Goal: Transaction & Acquisition: Purchase product/service

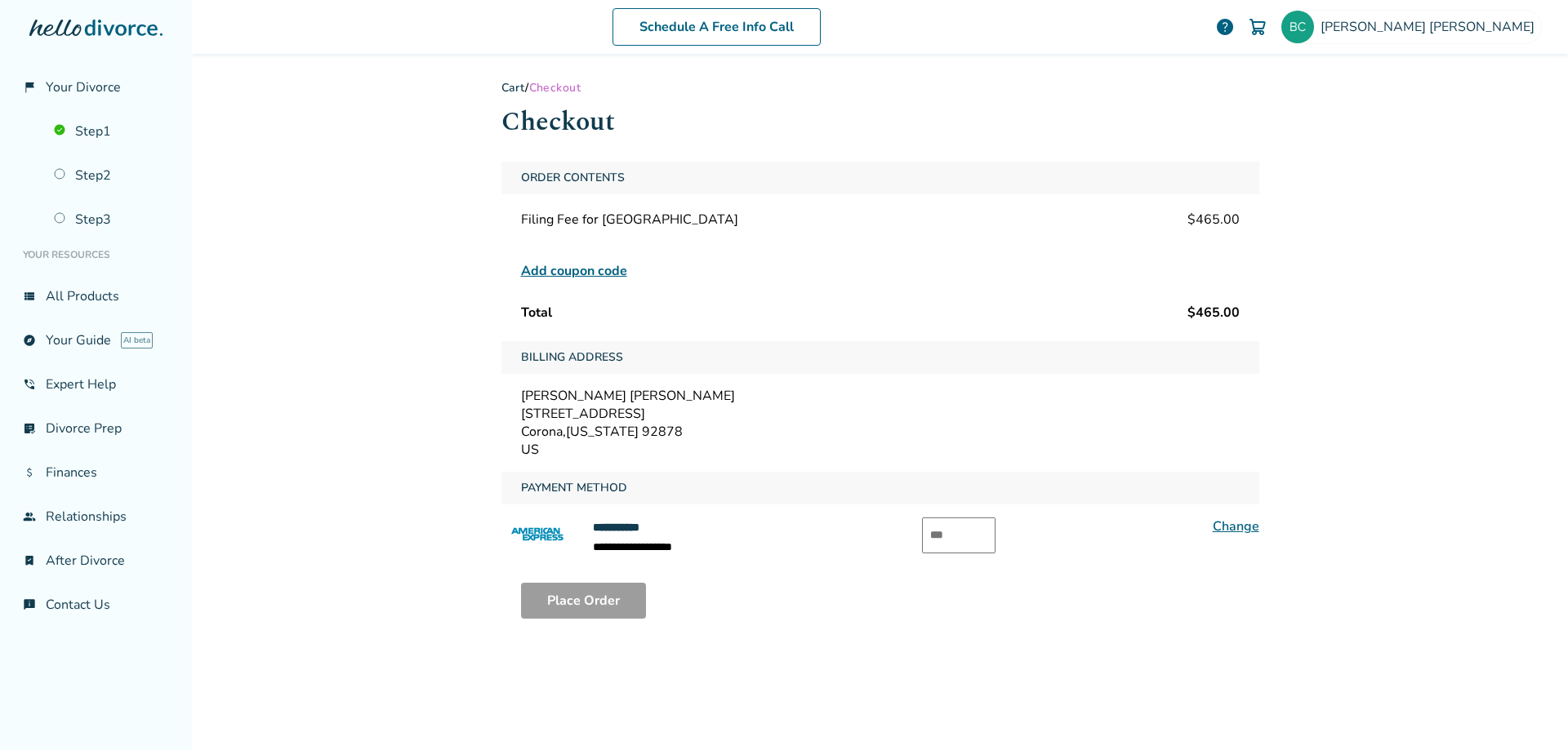
click at [947, 538] on input "text" at bounding box center [959, 535] width 74 height 36
click at [591, 594] on button "Place Order" at bounding box center [583, 600] width 125 height 36
drag, startPoint x: 946, startPoint y: 536, endPoint x: 887, endPoint y: 536, distance: 59.0
click at [887, 536] on div "**********" at bounding box center [880, 537] width 758 height 39
type input "****"
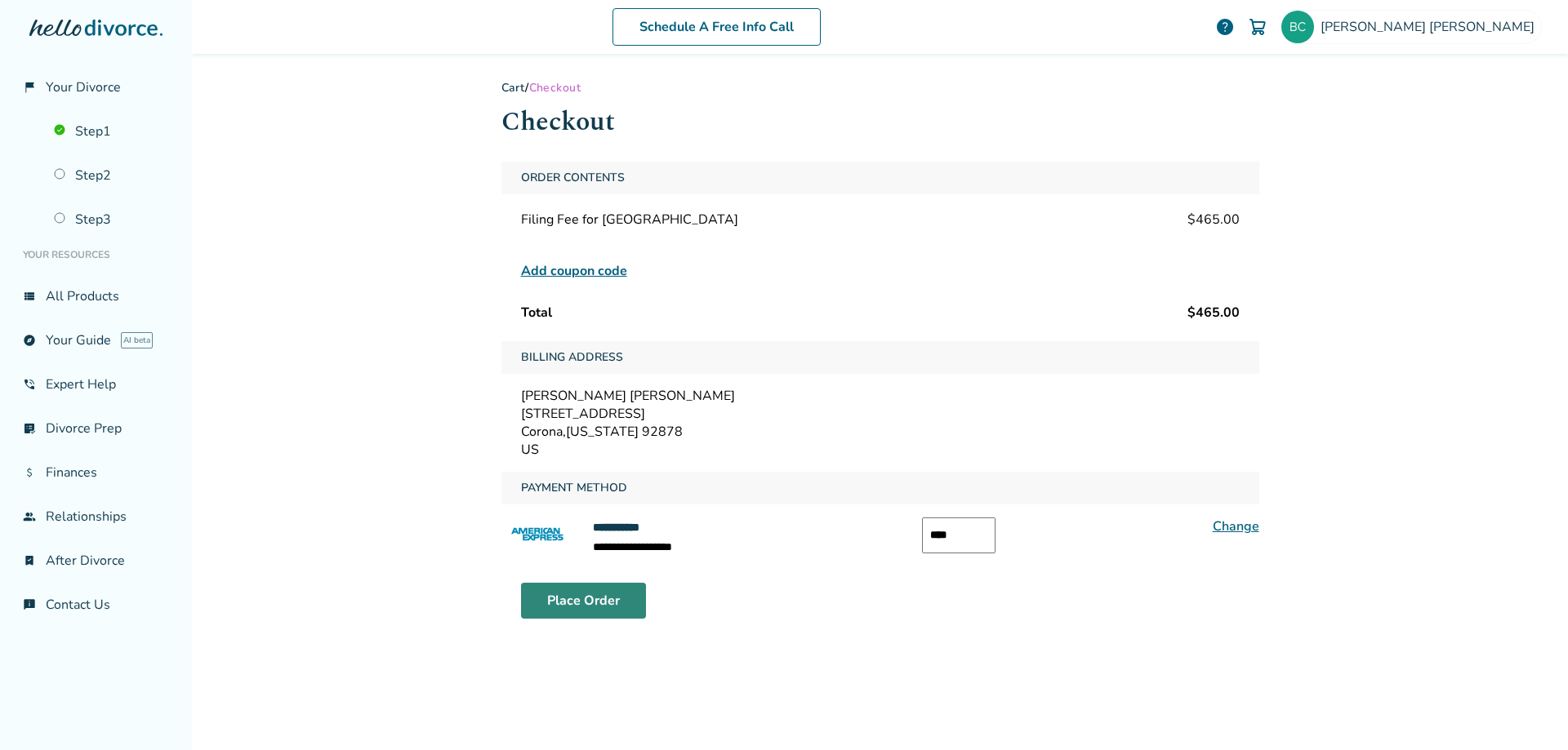
click at [580, 593] on button "Place Order" at bounding box center [583, 600] width 125 height 36
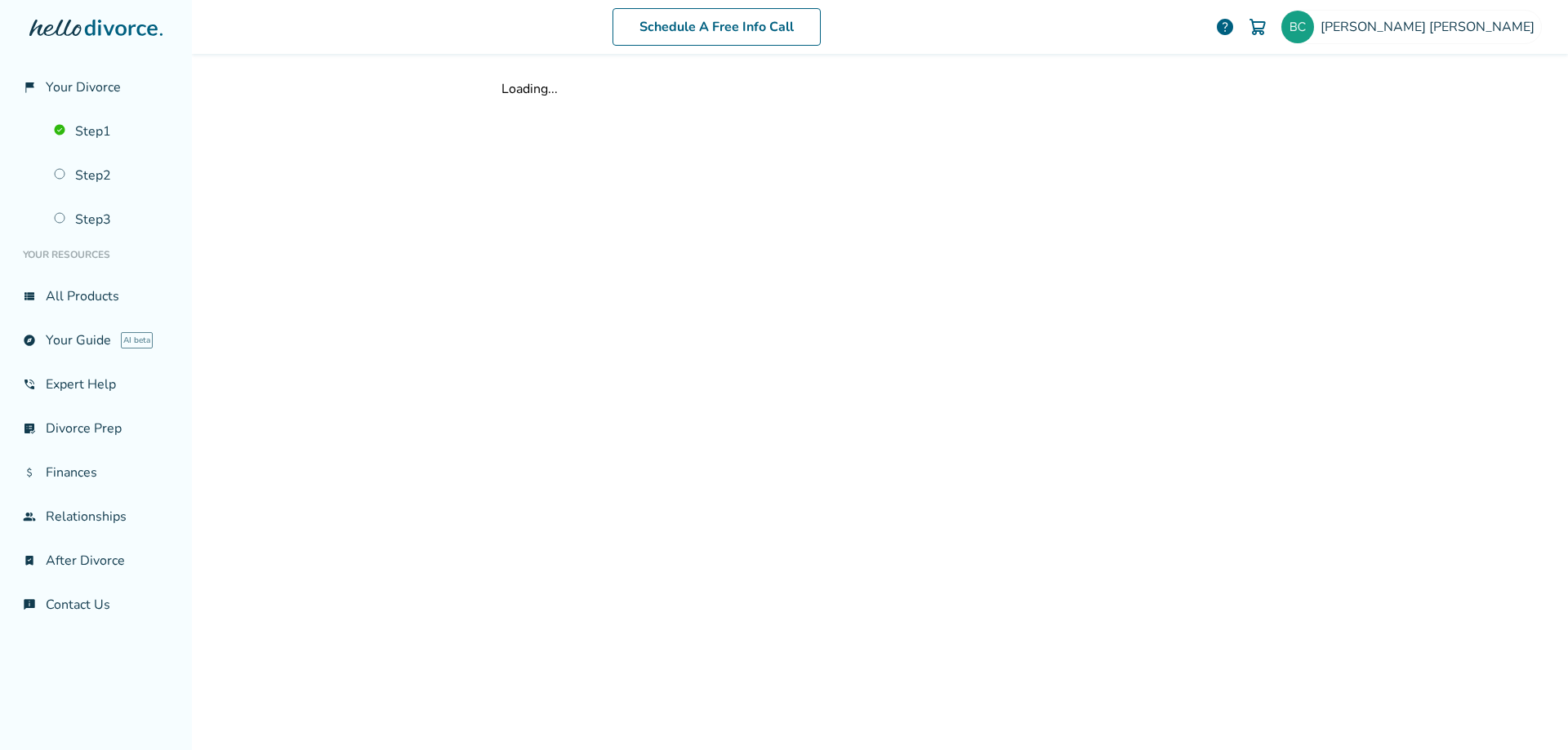
click at [0, 749] on div at bounding box center [0, 750] width 0 height 0
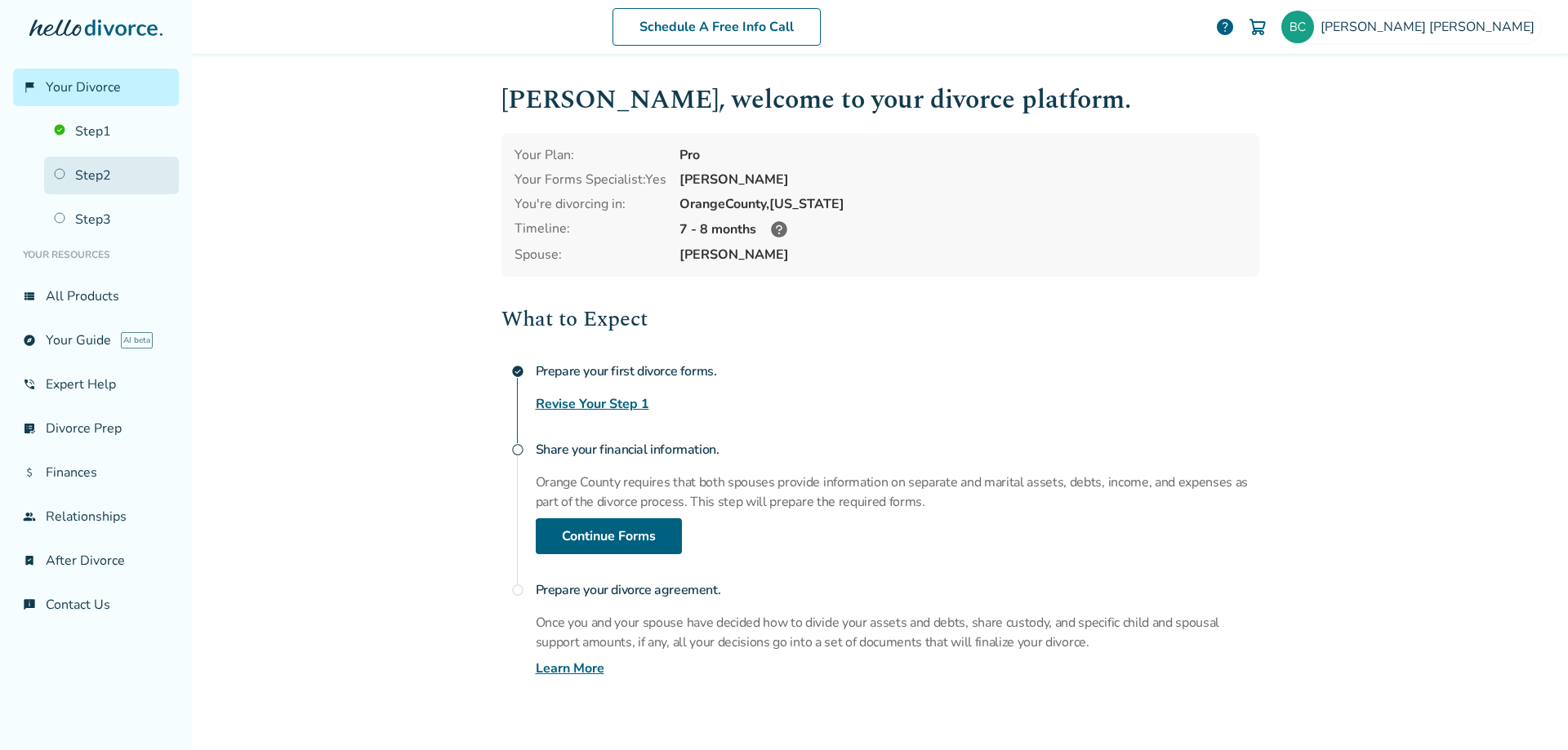
click at [89, 175] on link "Step 2" at bounding box center [111, 175] width 134 height 38
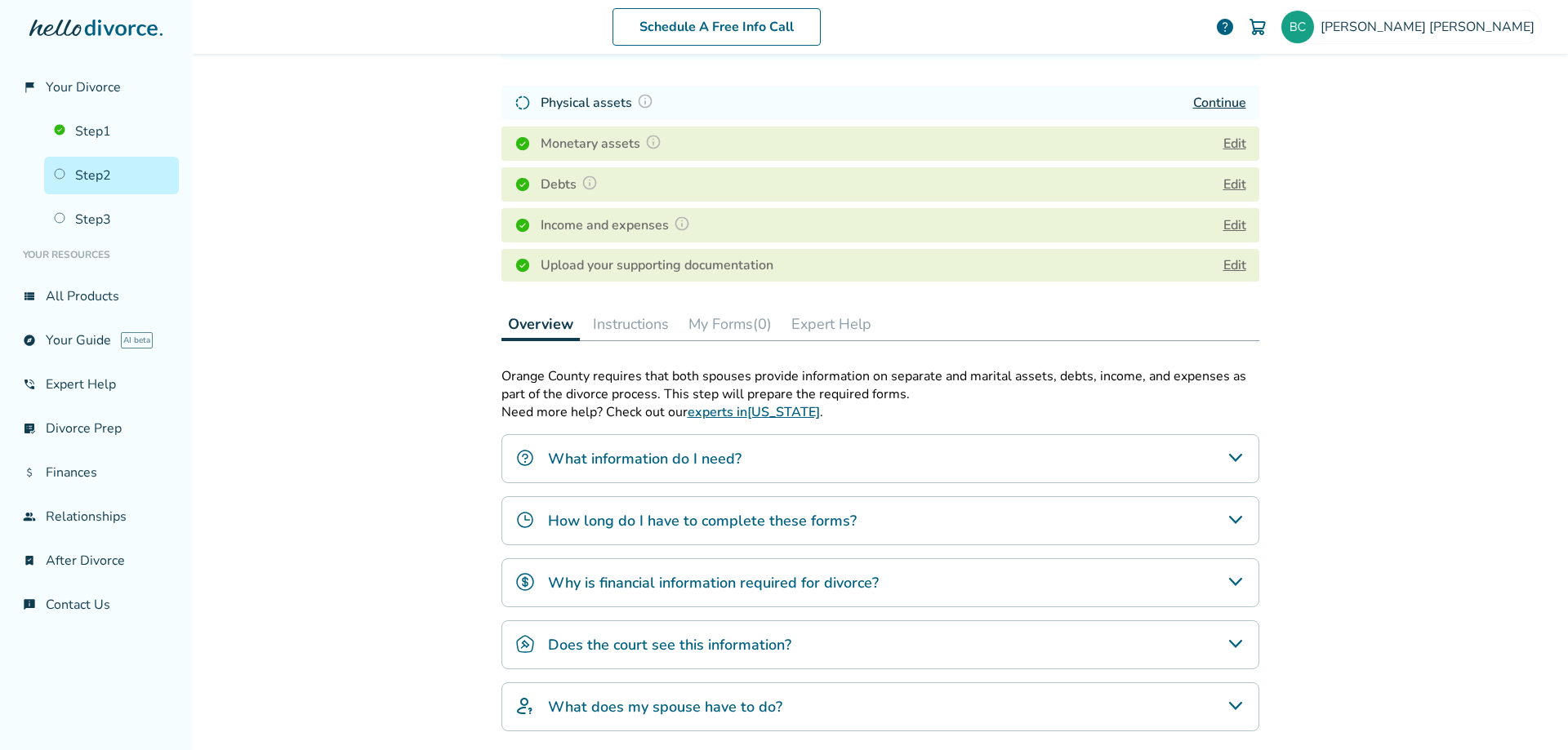
scroll to position [240, 0]
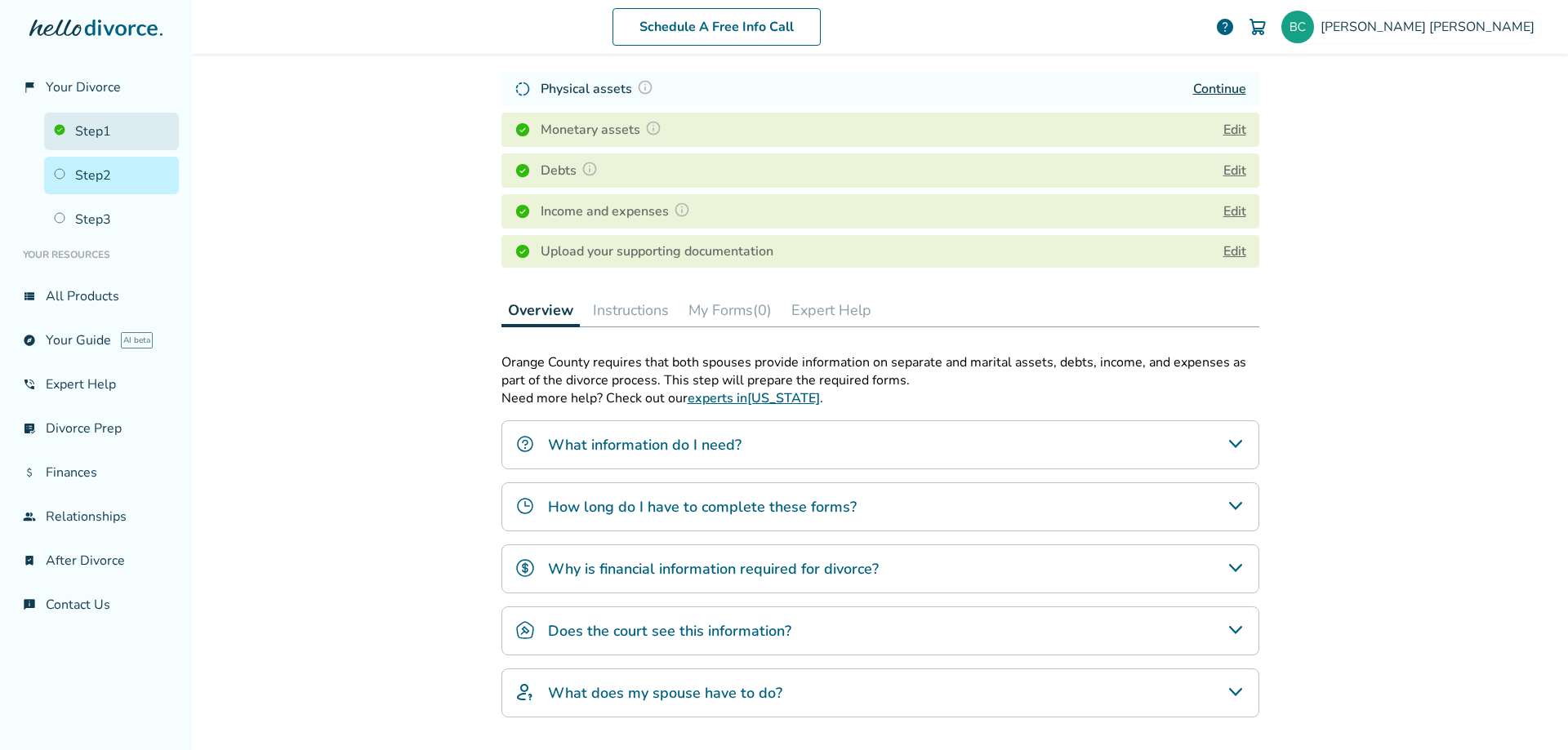
click at [88, 136] on link "Step 1" at bounding box center [111, 131] width 134 height 38
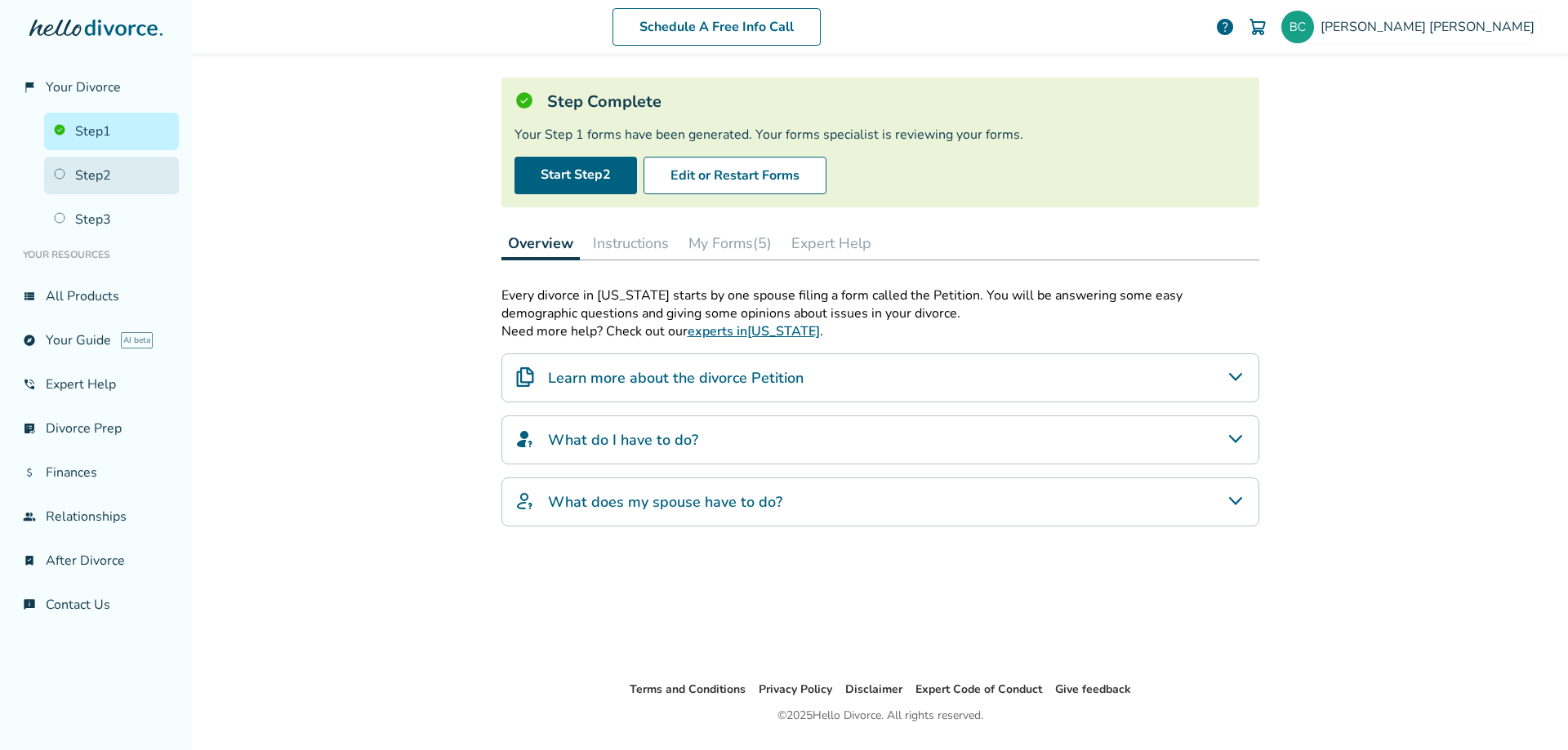
click at [110, 172] on link "Step 2" at bounding box center [111, 175] width 134 height 38
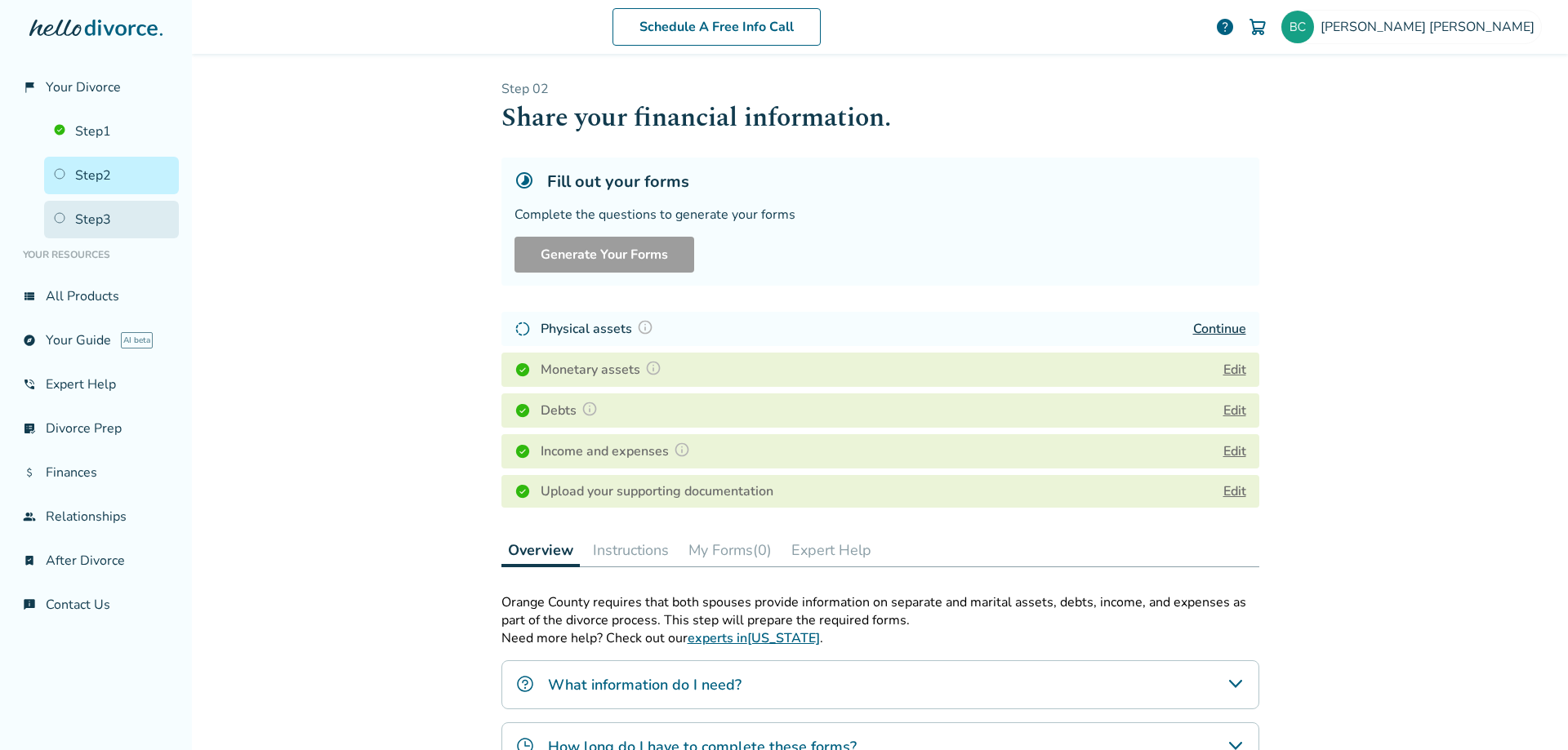
click at [100, 225] on link "Step 3" at bounding box center [111, 219] width 134 height 38
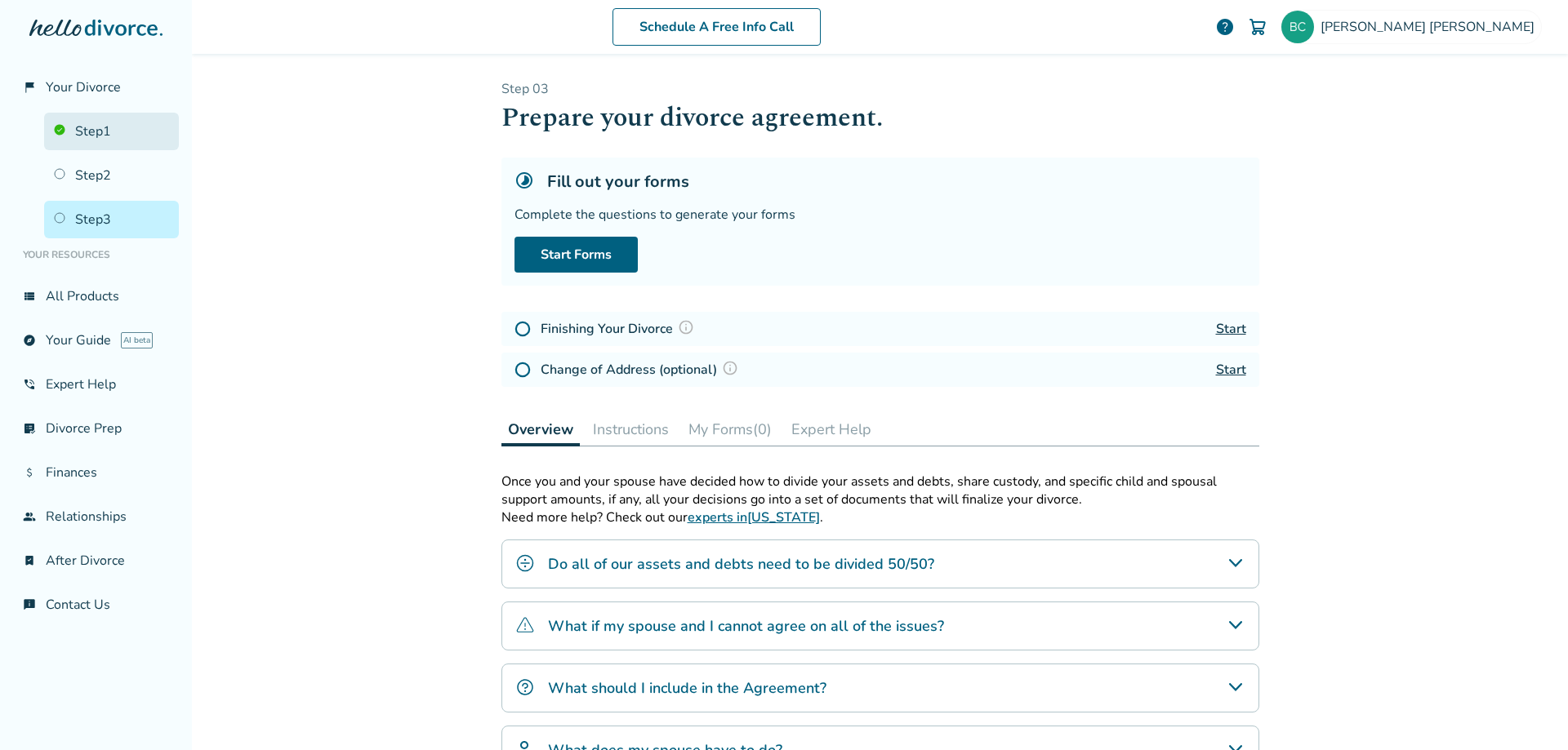
click at [91, 125] on link "Step 1" at bounding box center [111, 131] width 134 height 38
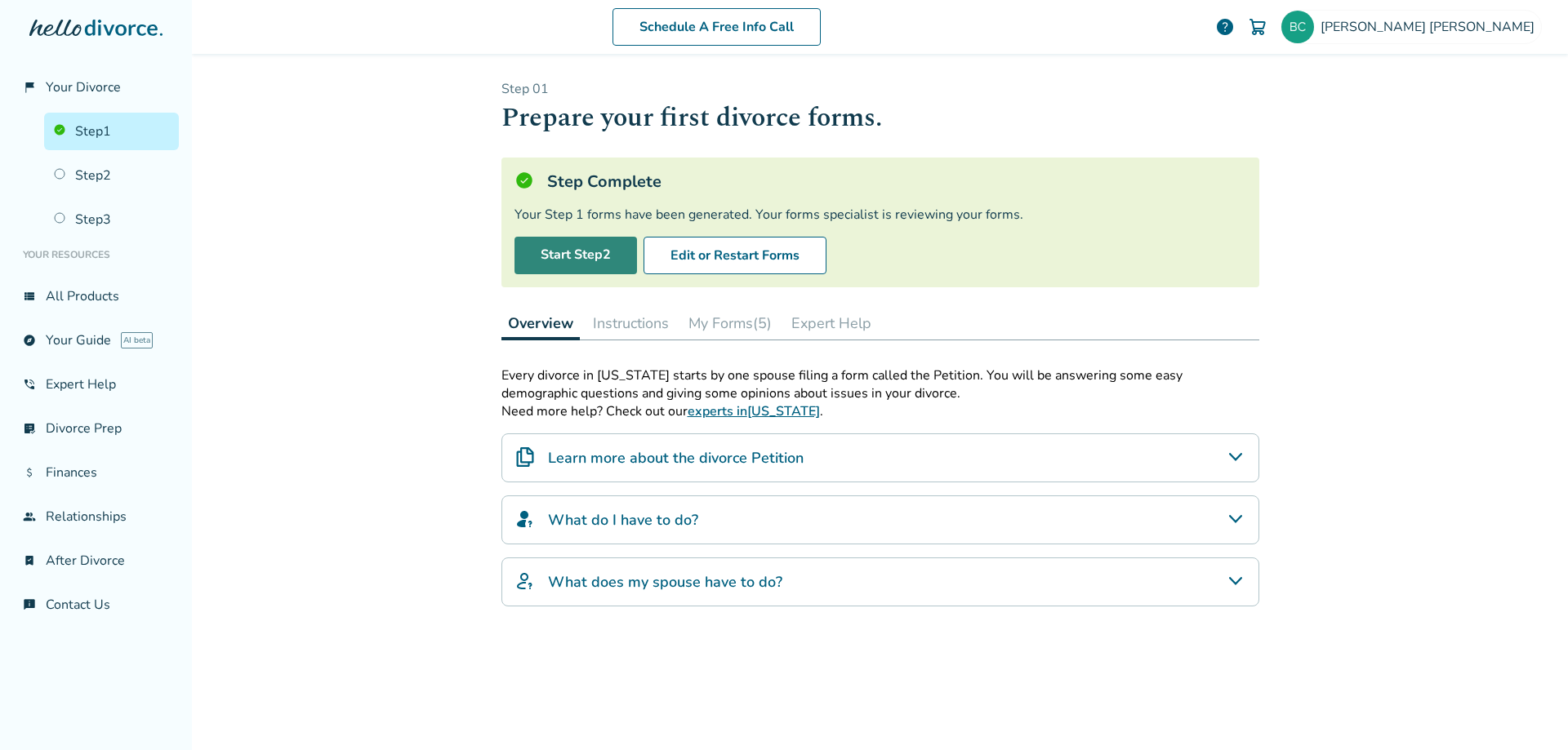
click at [570, 256] on link "Start Step 2" at bounding box center [576, 255] width 123 height 38
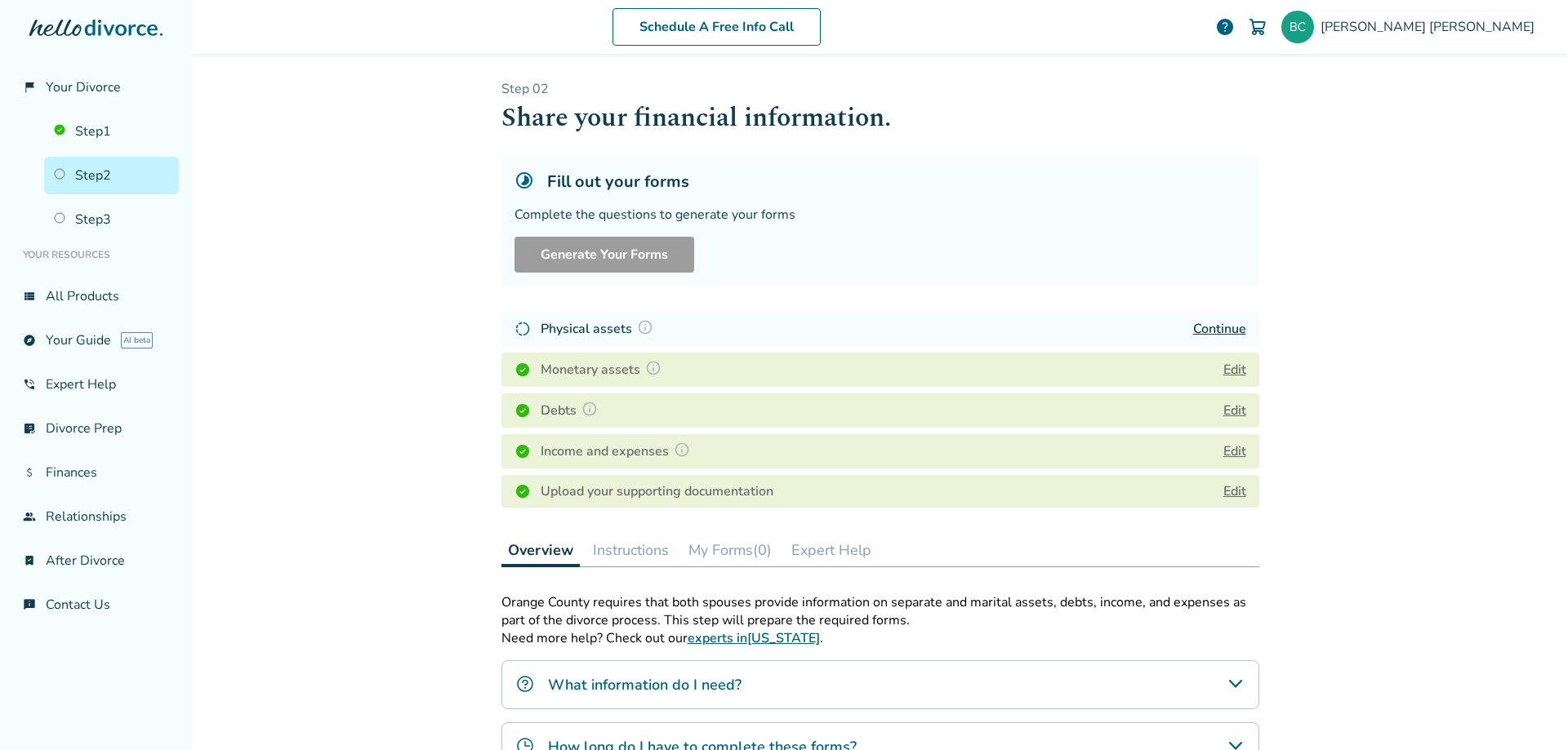
click at [1234, 325] on link "Continue" at bounding box center [1220, 329] width 54 height 18
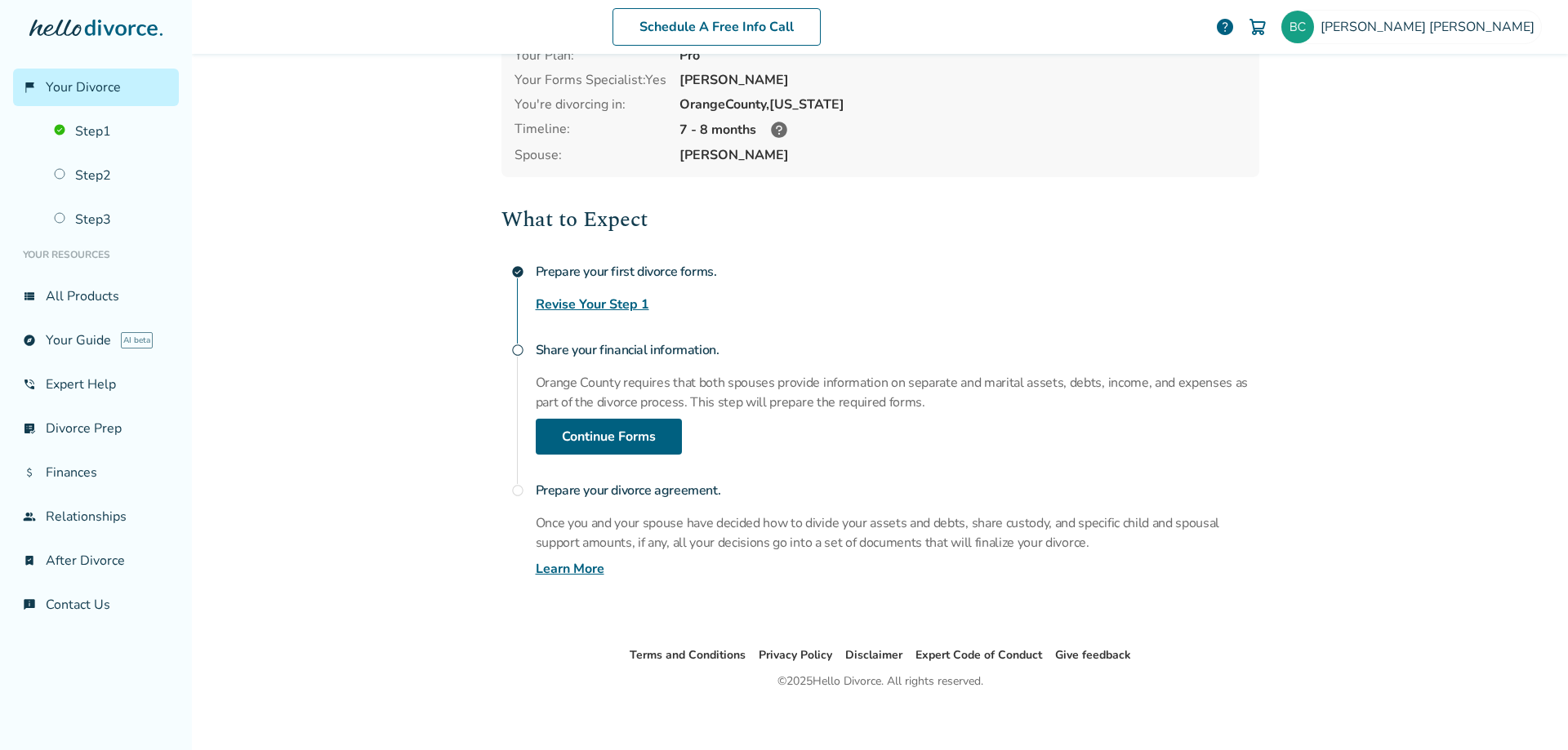
scroll to position [109, 0]
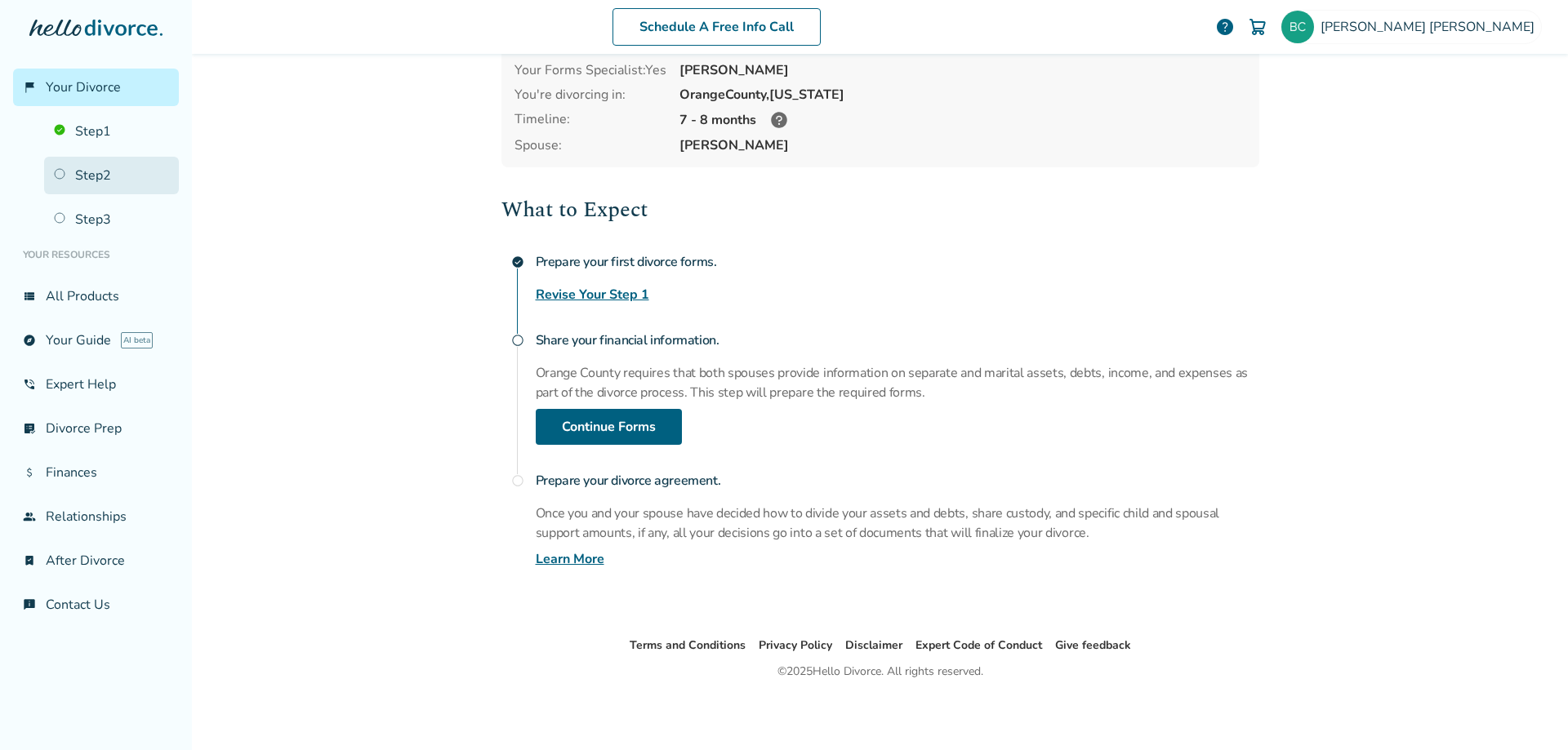
click at [93, 175] on link "Step 2" at bounding box center [111, 175] width 134 height 38
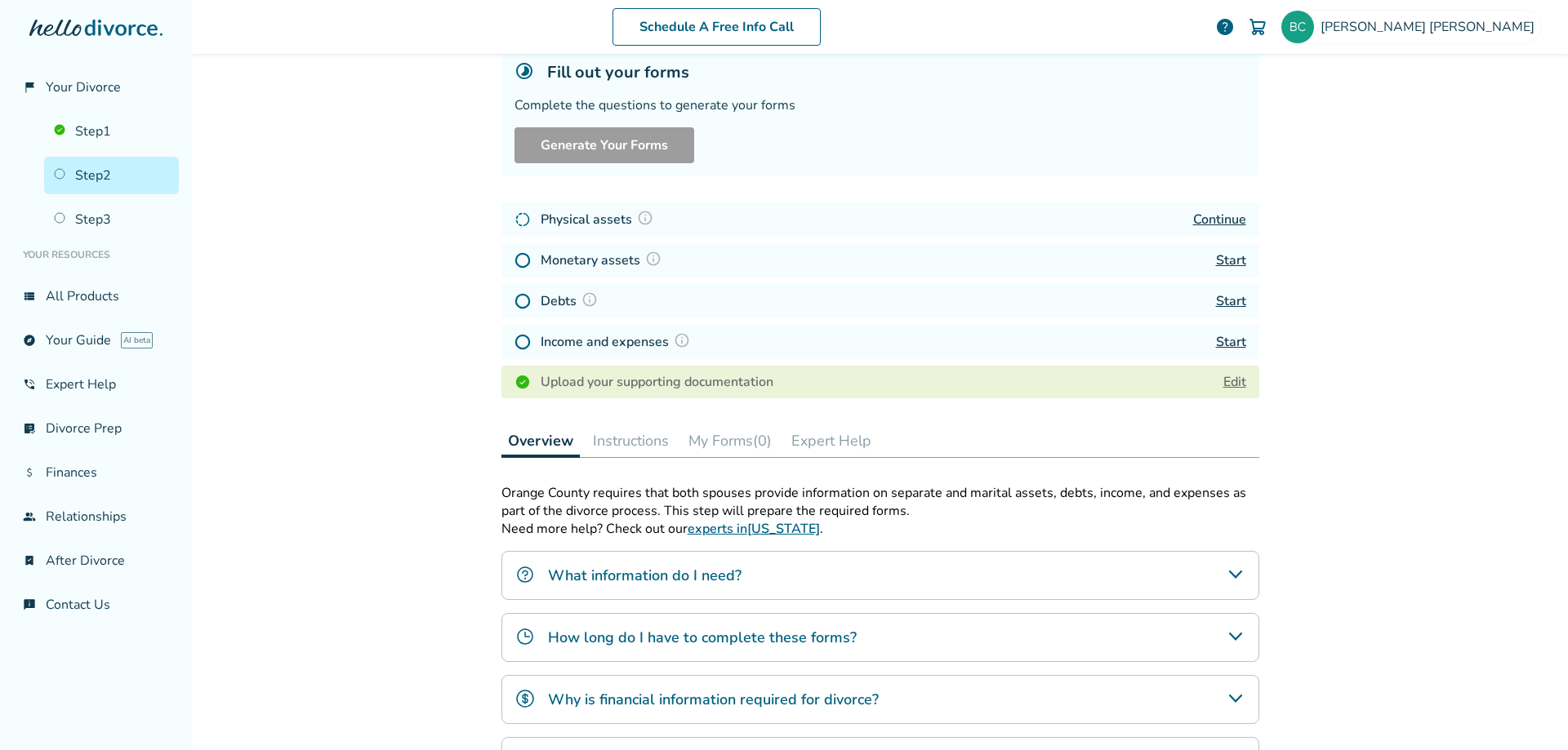
scroll to position [80, 0]
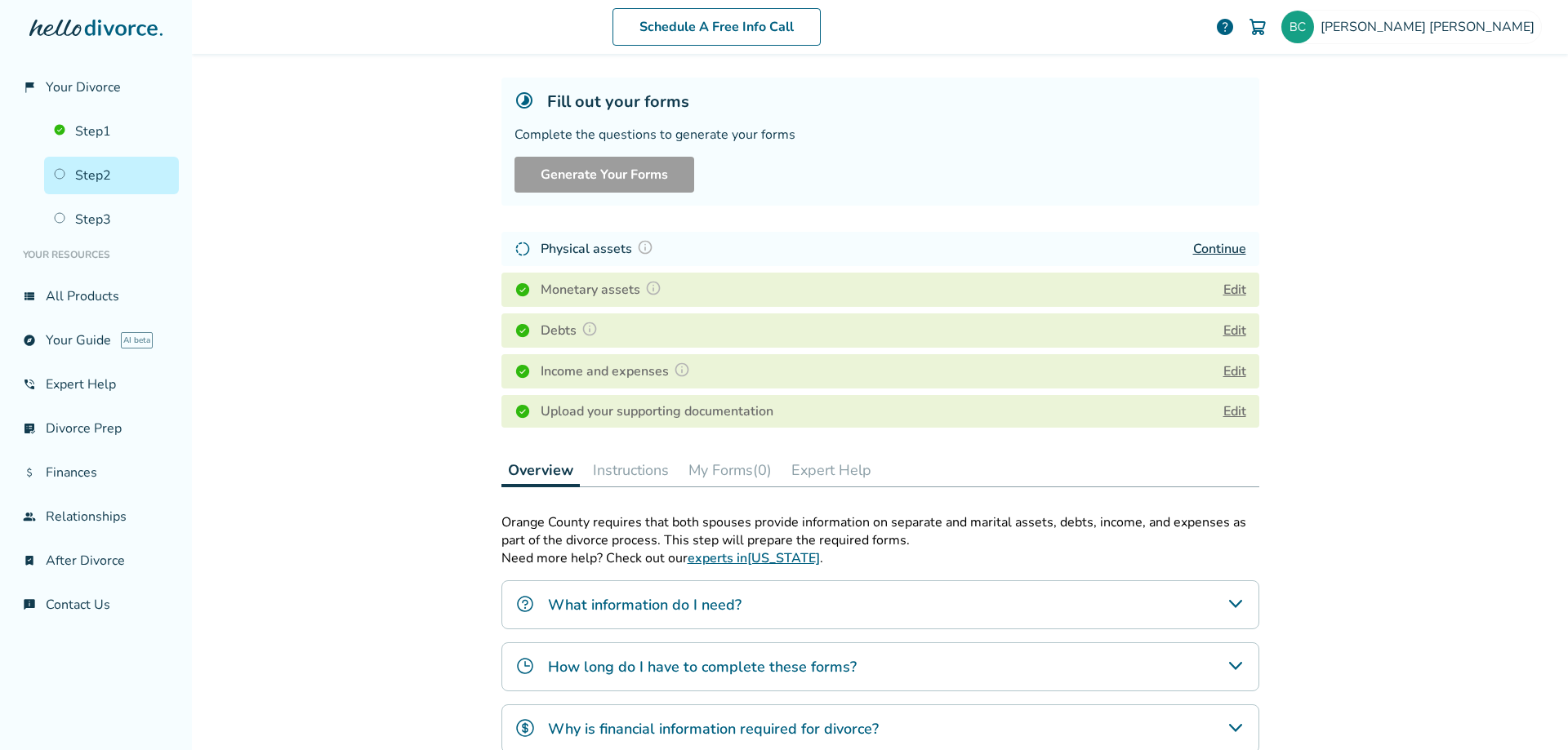
click at [1204, 247] on link "Continue" at bounding box center [1220, 249] width 54 height 18
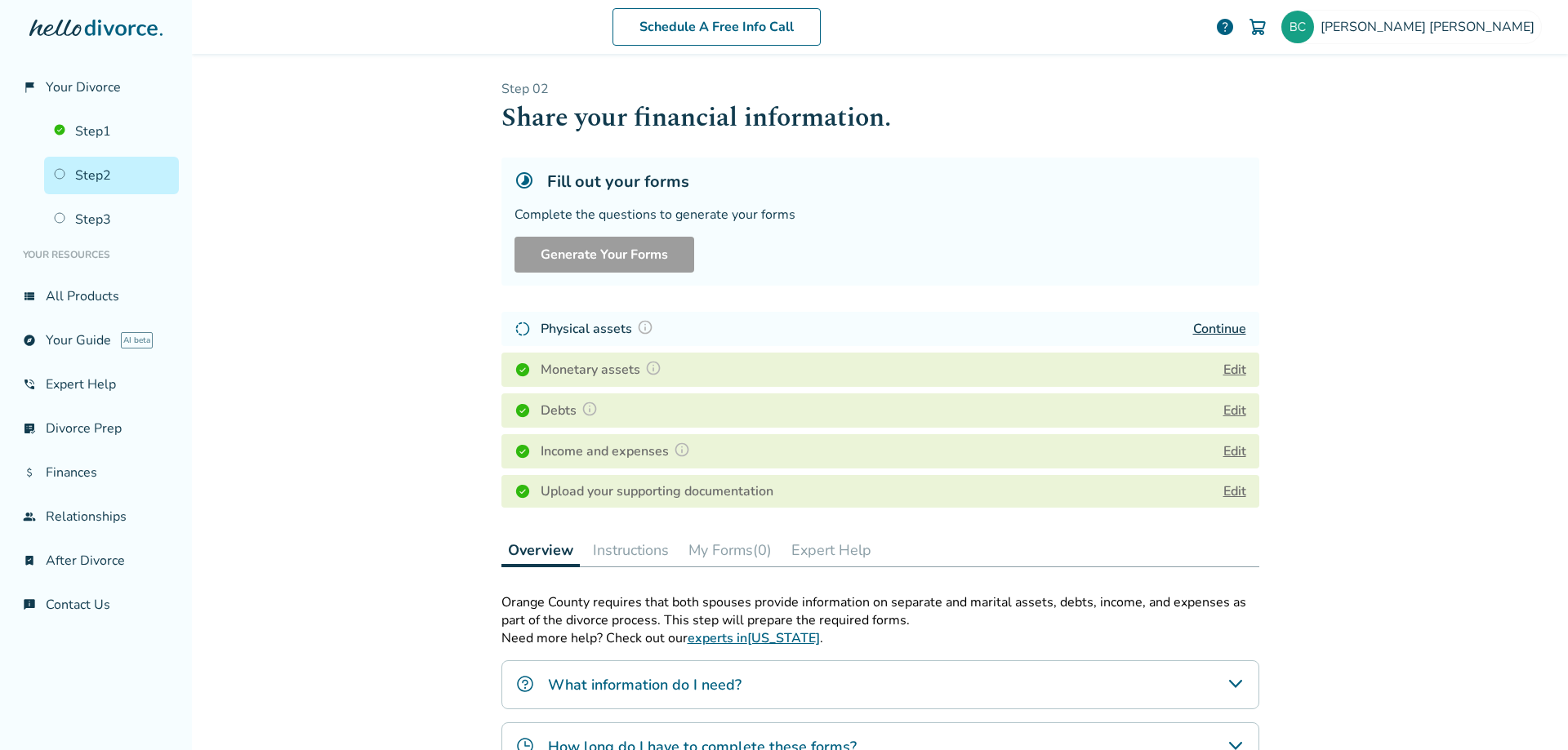
click at [674, 451] on img at bounding box center [681, 449] width 17 height 17
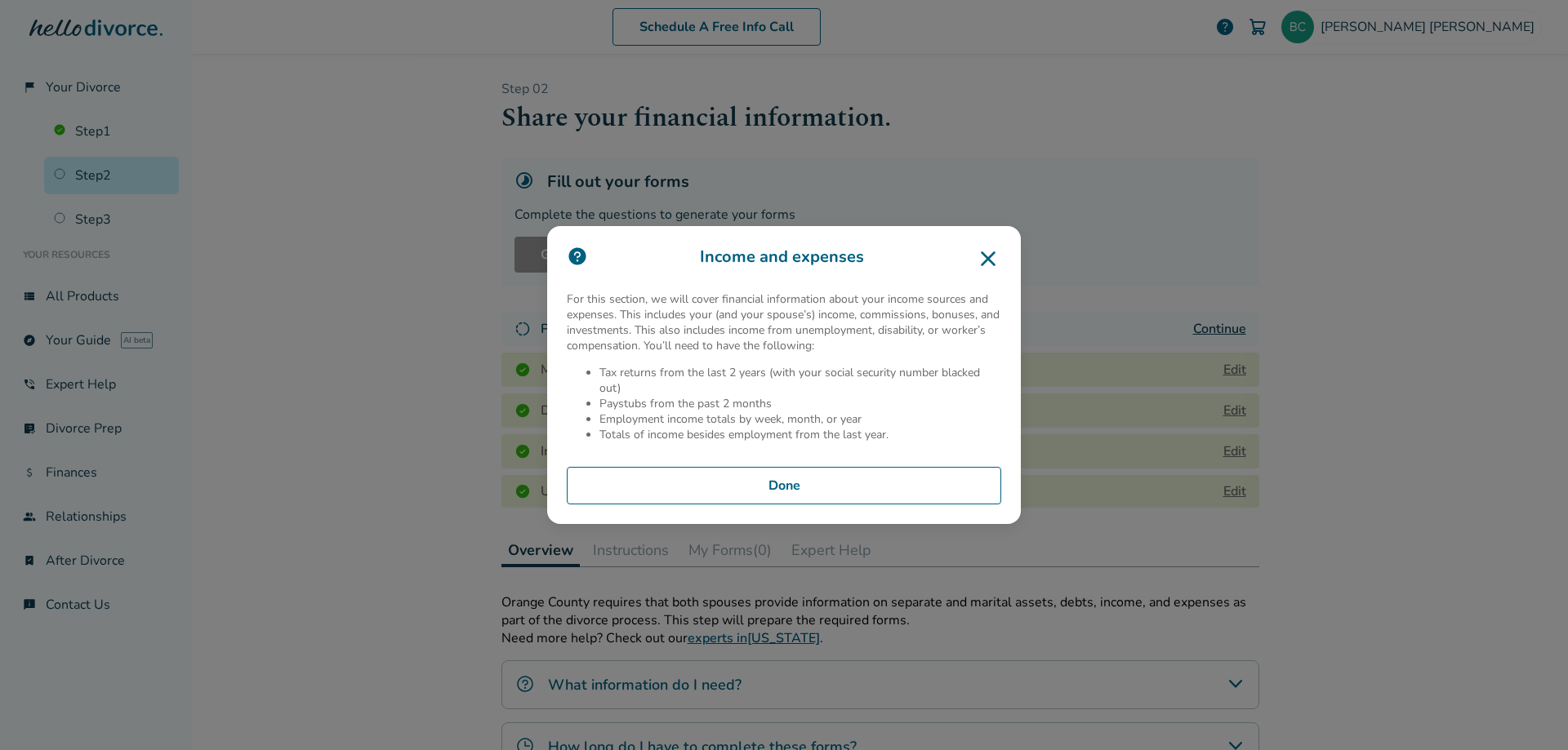
click at [979, 251] on icon at bounding box center [988, 259] width 26 height 26
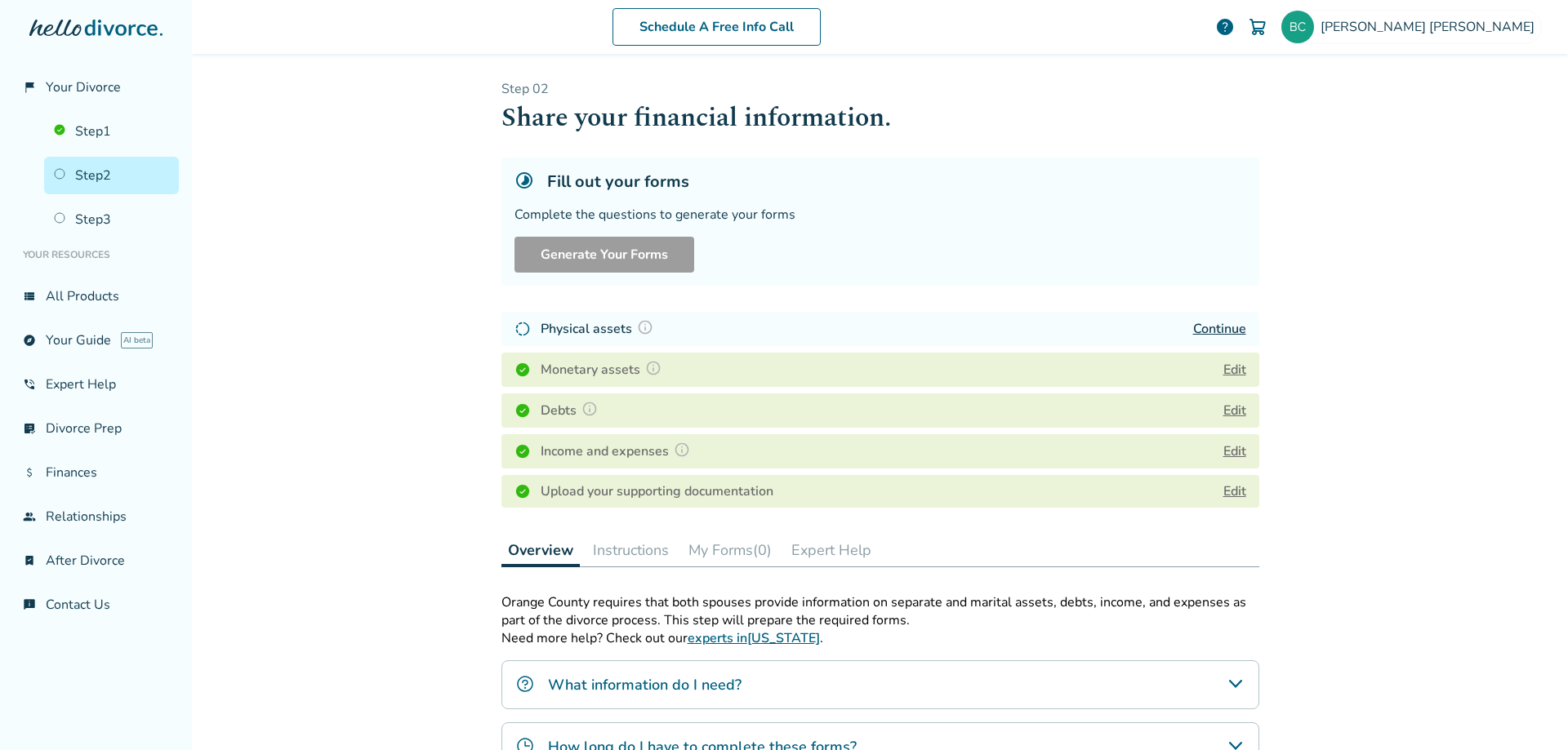
click at [631, 548] on button "Instructions" at bounding box center [630, 551] width 89 height 33
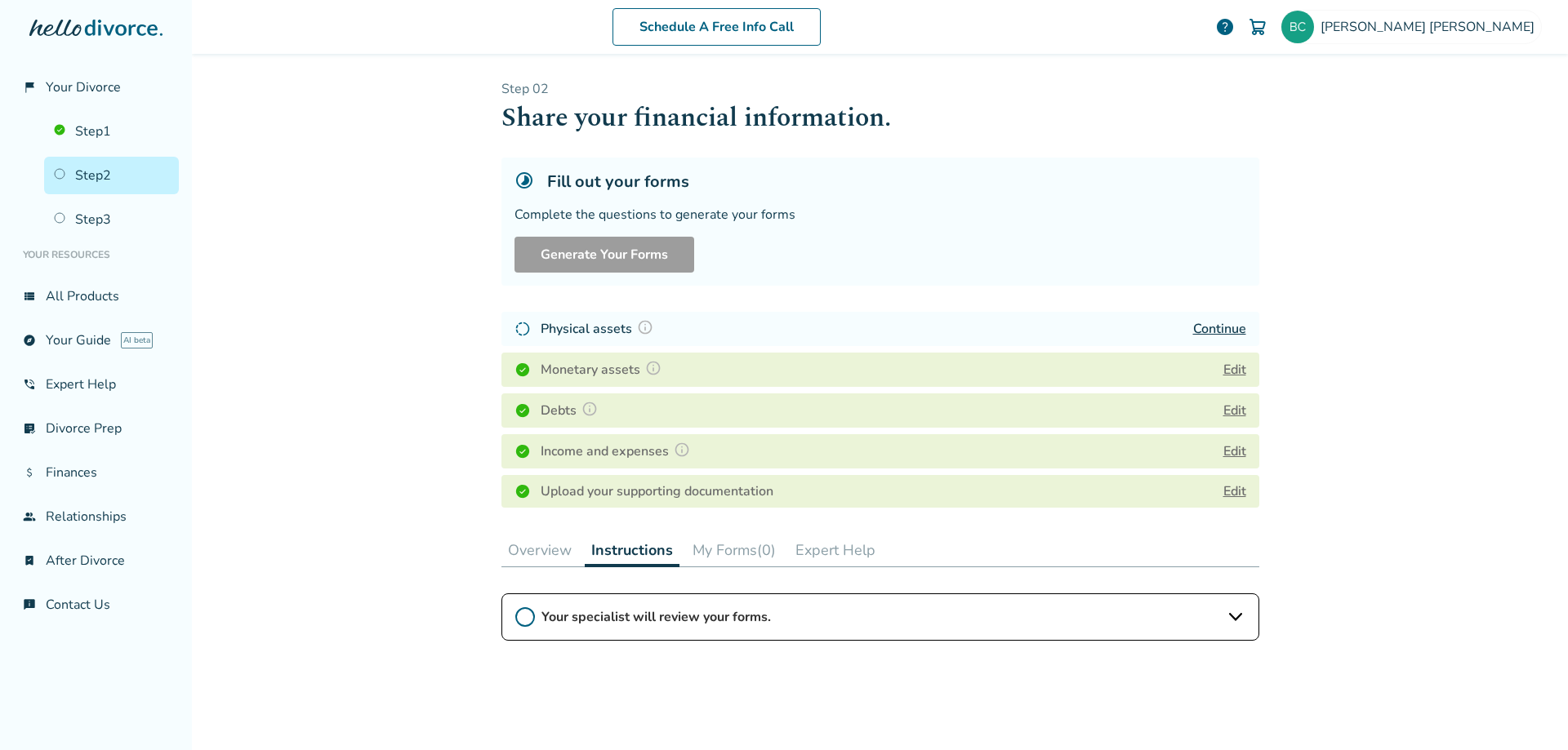
click at [833, 546] on button "Expert Help" at bounding box center [836, 551] width 93 height 33
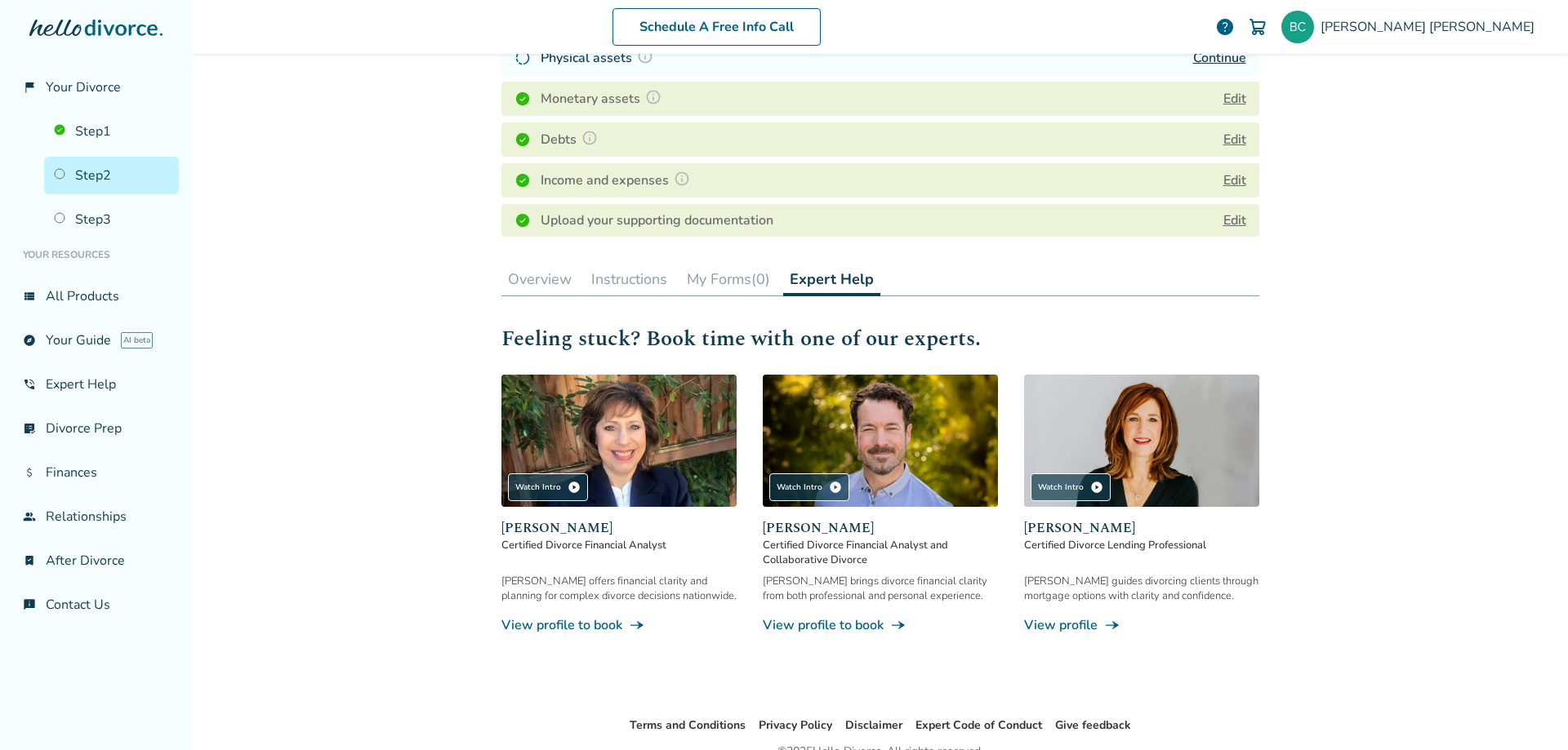
scroll to position [261, 0]
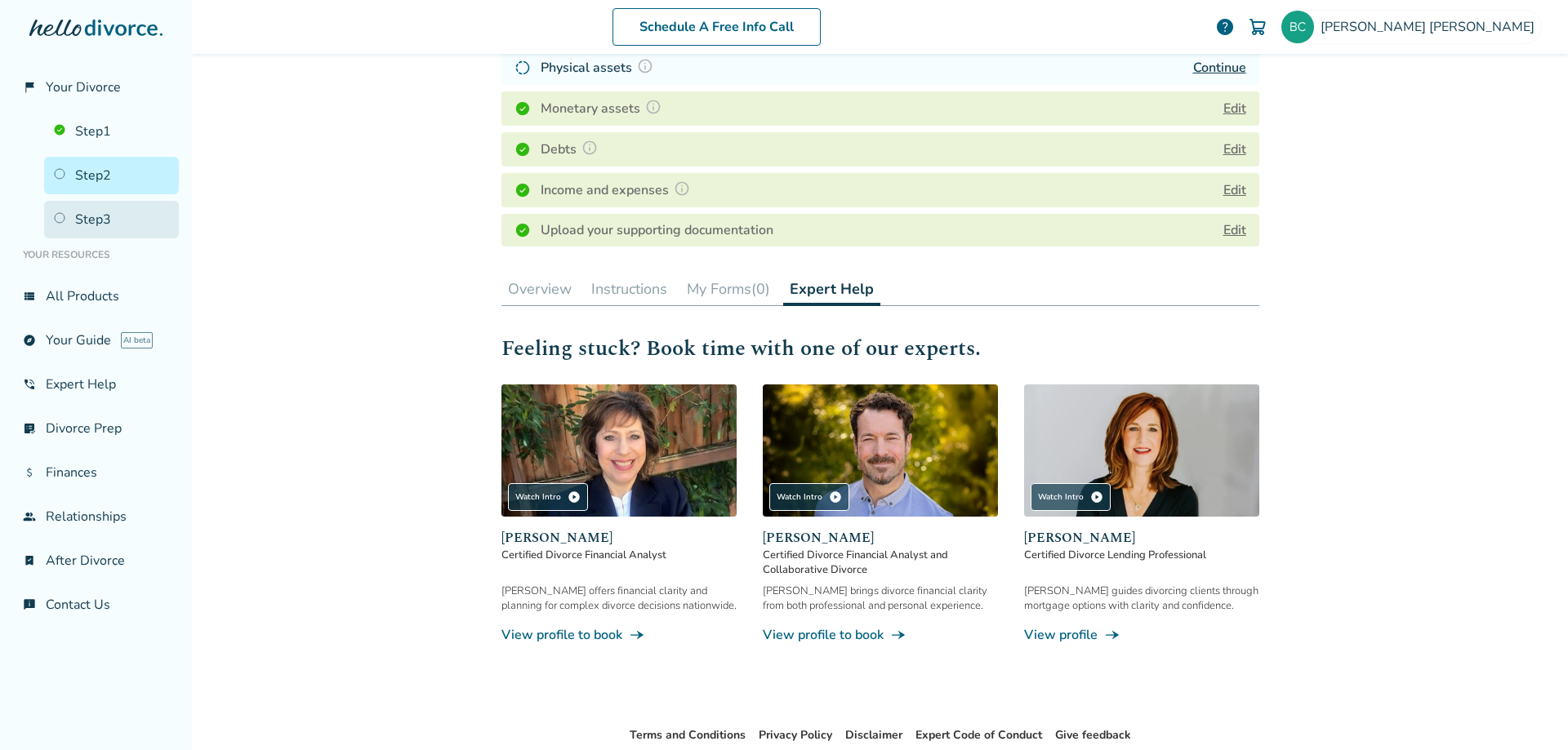
click at [88, 217] on link "Step 3" at bounding box center [111, 219] width 134 height 38
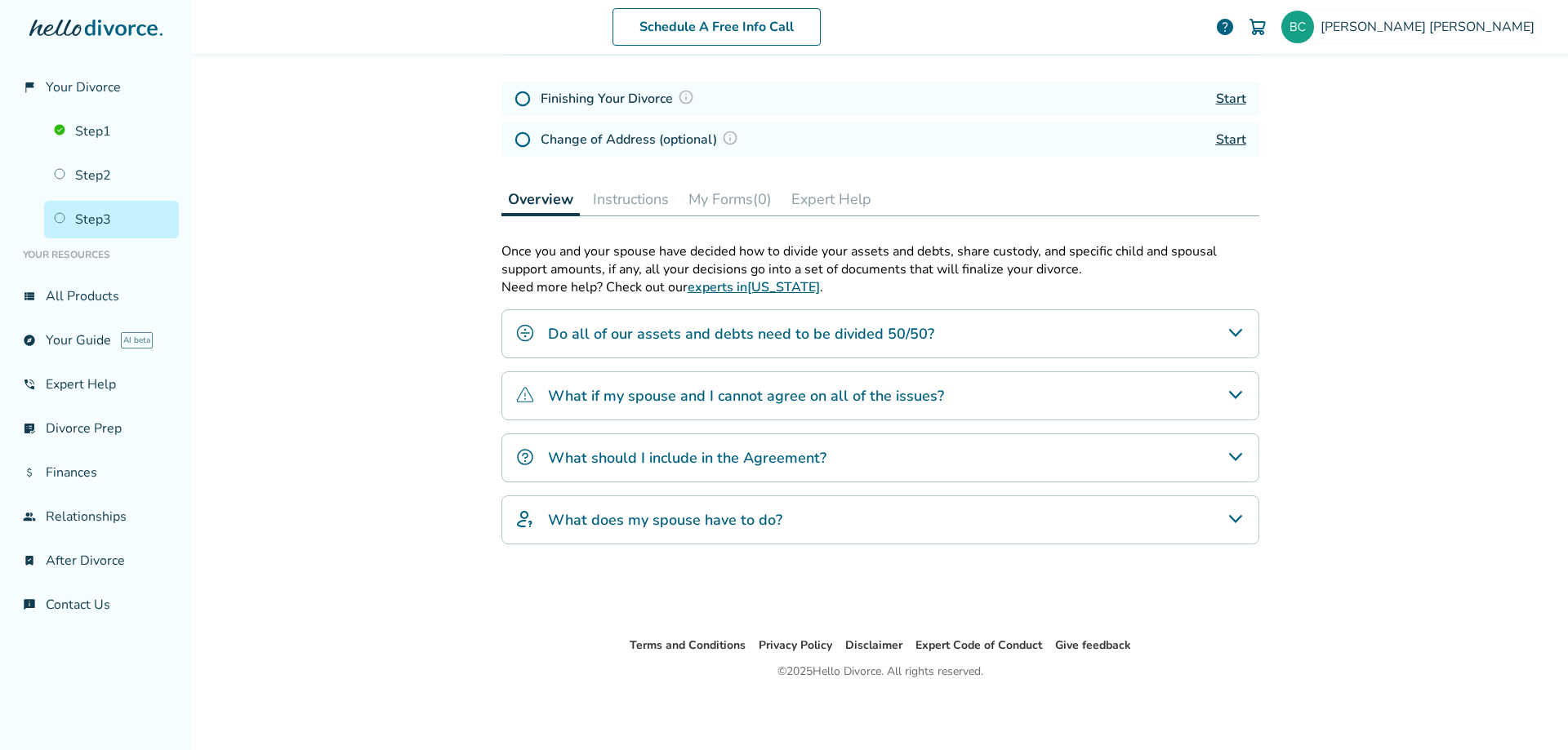
scroll to position [80, 0]
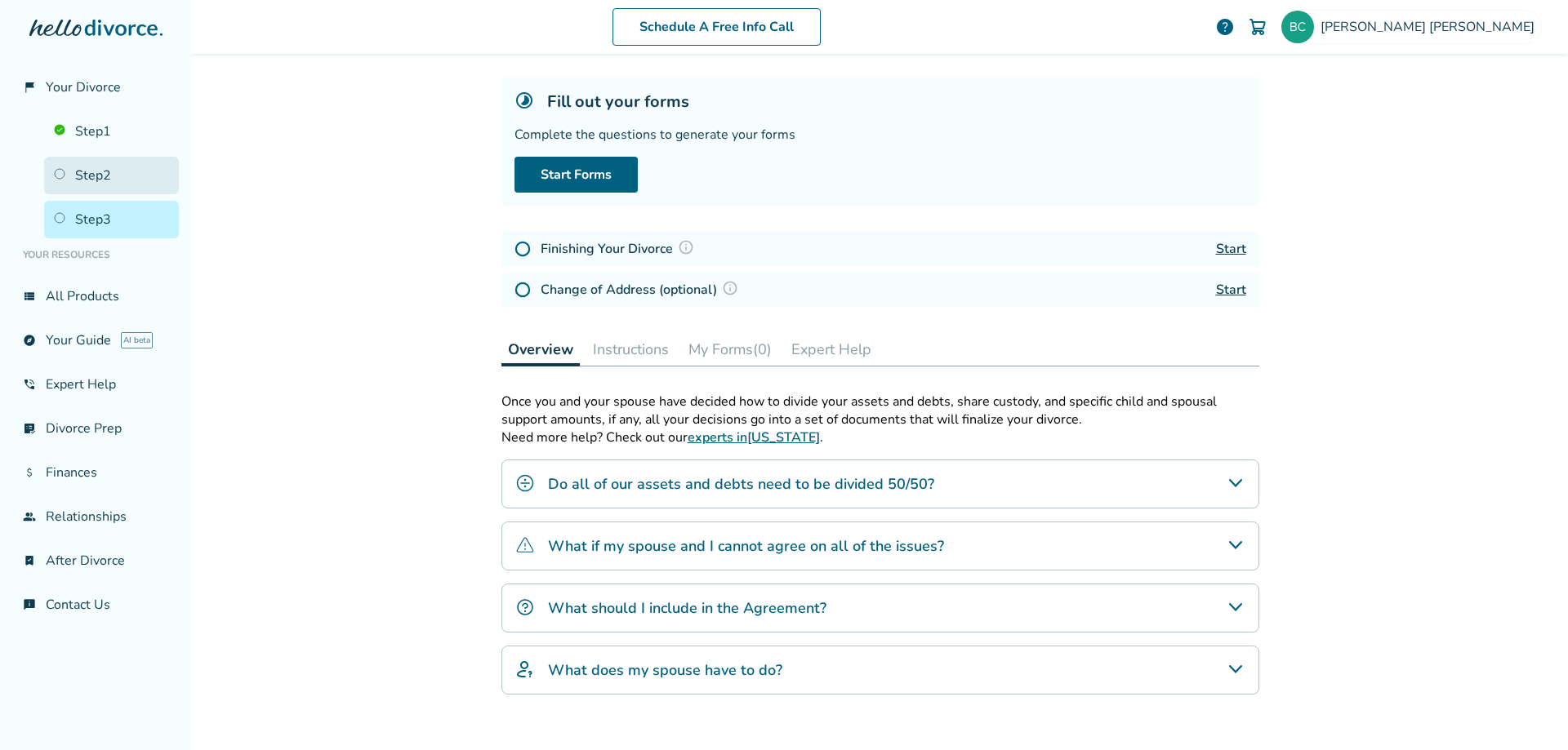
click at [79, 181] on link "Step 2" at bounding box center [111, 175] width 134 height 38
